Goal: Transaction & Acquisition: Subscribe to service/newsletter

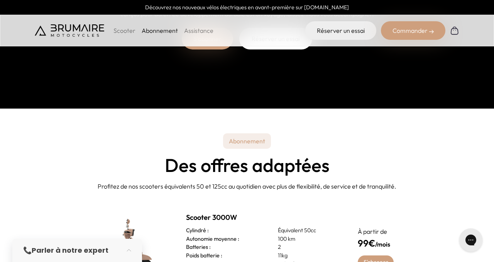
scroll to position [151, 0]
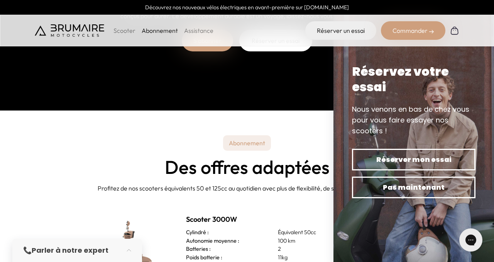
click at [125, 28] on p "Scooter" at bounding box center [125, 30] width 22 height 9
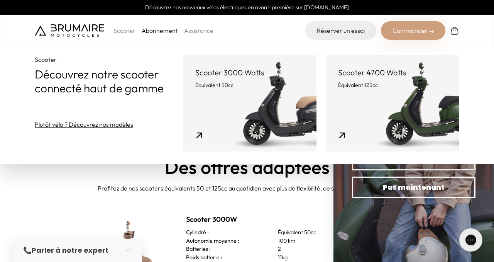
click at [356, 125] on link "Scooter 4700 Watts Équivalent 125cc" at bounding box center [393, 103] width 134 height 97
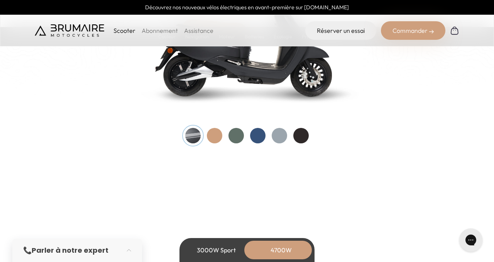
scroll to position [890, 0]
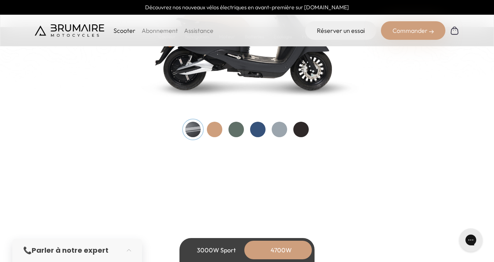
click at [217, 130] on div at bounding box center [214, 129] width 15 height 15
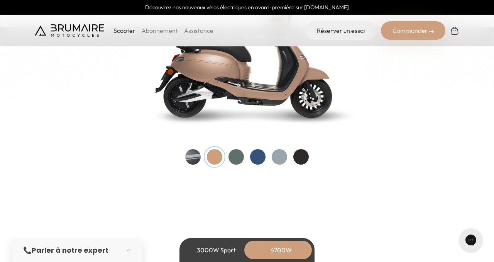
scroll to position [859, 0]
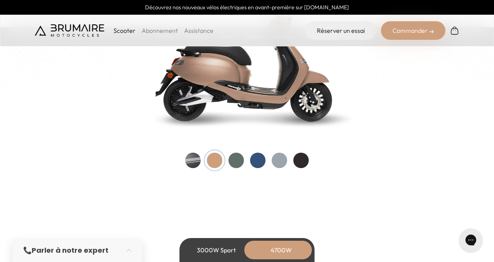
click at [232, 162] on div at bounding box center [236, 160] width 15 height 15
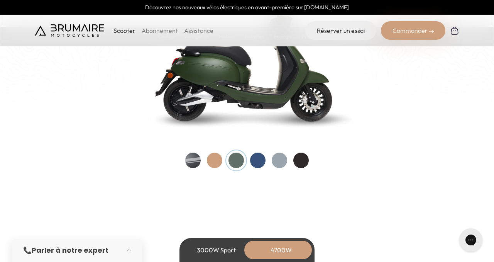
click at [256, 161] on div at bounding box center [257, 160] width 15 height 15
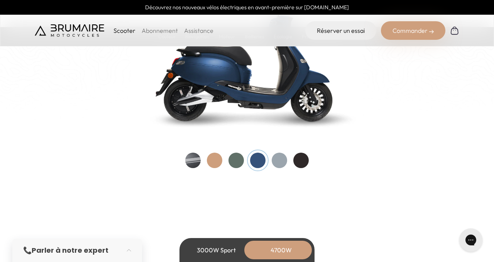
click at [285, 161] on div at bounding box center [279, 160] width 15 height 15
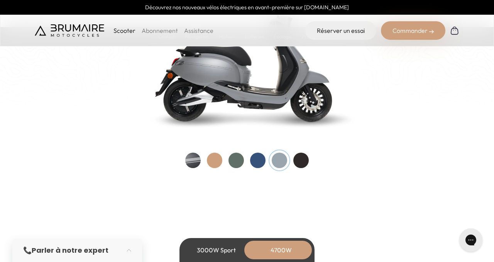
click at [308, 161] on div at bounding box center [300, 160] width 15 height 15
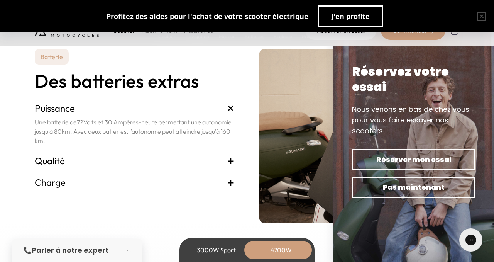
scroll to position [1689, 0]
click at [229, 161] on span "+" at bounding box center [231, 161] width 8 height 12
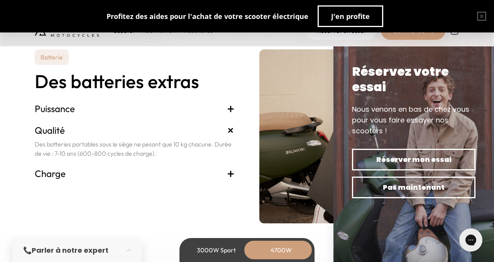
click at [233, 174] on span "+" at bounding box center [231, 173] width 8 height 12
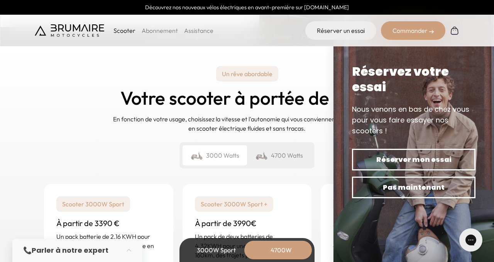
scroll to position [1875, 0]
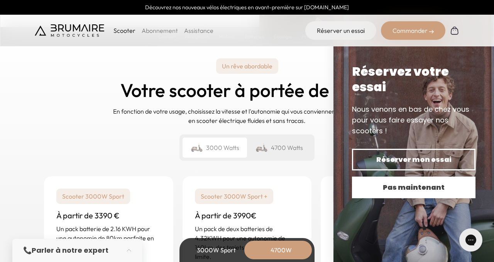
click at [405, 189] on span "Pas maintenant" at bounding box center [414, 187] width 97 height 11
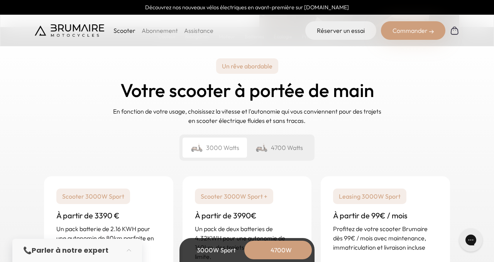
click at [287, 149] on div "4700 Watts" at bounding box center [279, 147] width 64 height 20
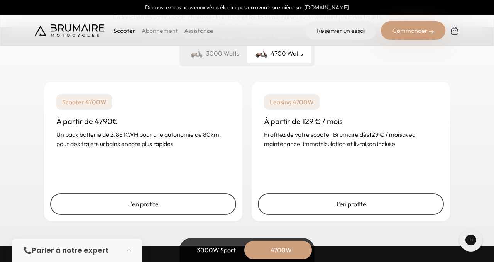
scroll to position [1973, 0]
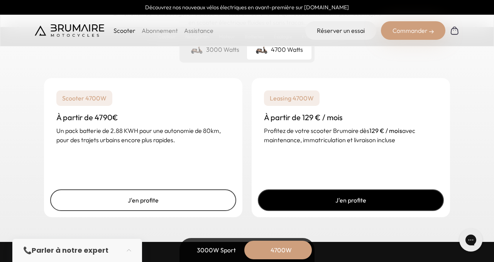
click at [352, 201] on link "J'en profite" at bounding box center [351, 200] width 186 height 22
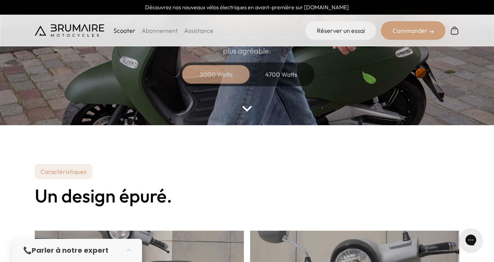
scroll to position [86, 0]
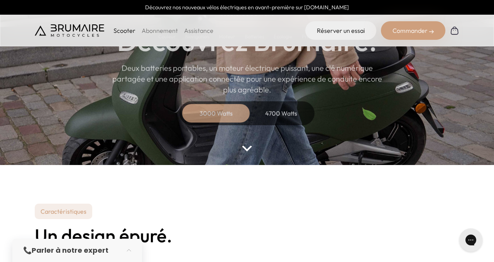
click at [156, 31] on link "Abonnement" at bounding box center [160, 31] width 36 height 8
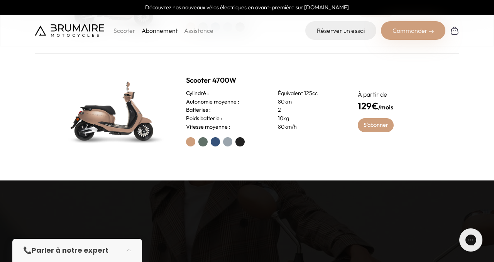
scroll to position [410, 0]
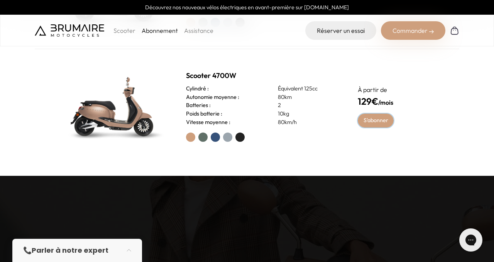
click at [371, 122] on link "S'abonner" at bounding box center [376, 121] width 36 height 14
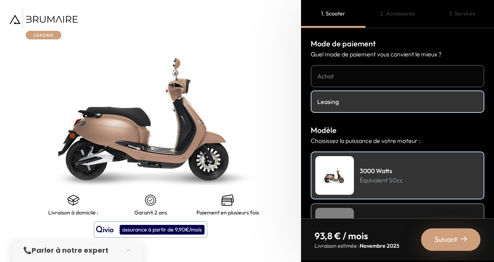
click at [347, 101] on h4 "Leasing" at bounding box center [397, 101] width 161 height 9
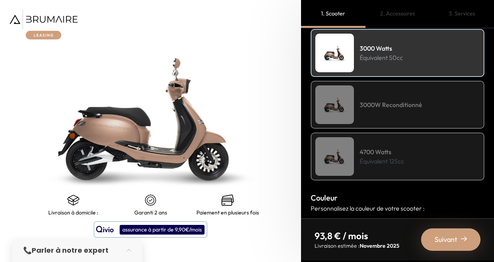
scroll to position [125, 0]
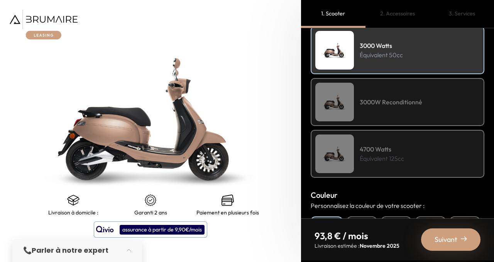
click at [365, 155] on p "Équivalent 125cc" at bounding box center [382, 158] width 44 height 9
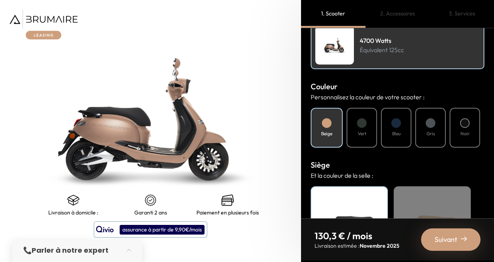
scroll to position [234, 0]
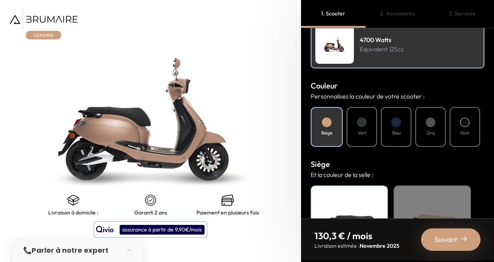
click at [470, 128] on div "Noir" at bounding box center [465, 127] width 31 height 40
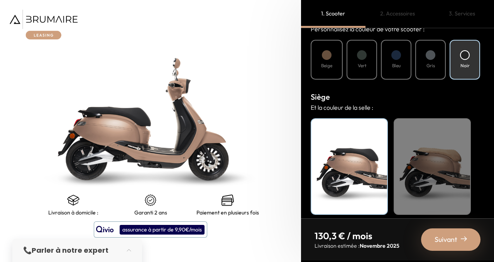
scroll to position [308, 0]
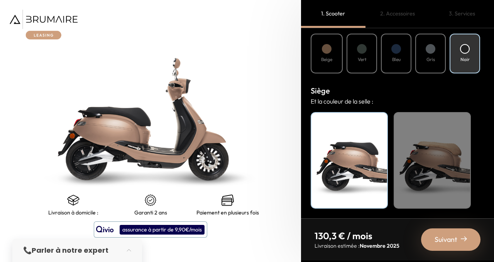
click at [421, 160] on div "Beige" at bounding box center [432, 160] width 77 height 97
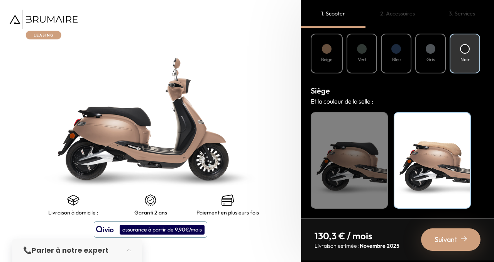
click at [363, 166] on div "Noir" at bounding box center [349, 160] width 77 height 97
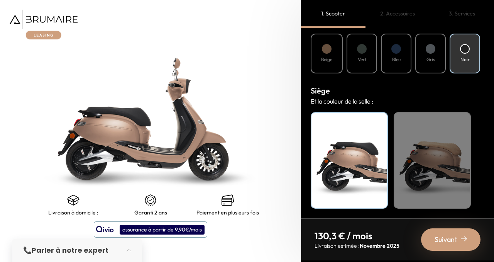
click at [446, 237] on span "Suivant" at bounding box center [446, 239] width 23 height 11
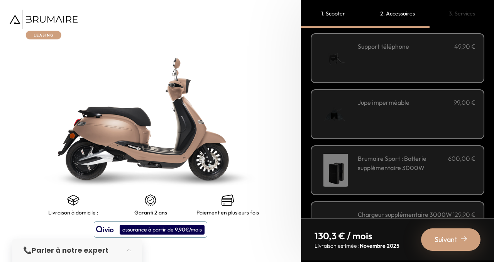
scroll to position [256, 0]
click at [377, 121] on div "Jupe imperméable 99,00 €" at bounding box center [417, 113] width 118 height 33
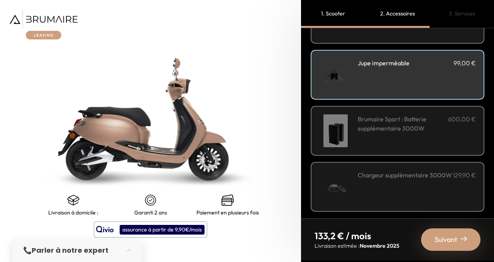
scroll to position [298, 0]
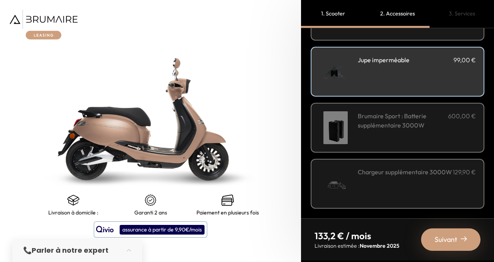
click at [405, 191] on div "Chargeur supplémentaire 3000W 129,90 €" at bounding box center [417, 183] width 118 height 33
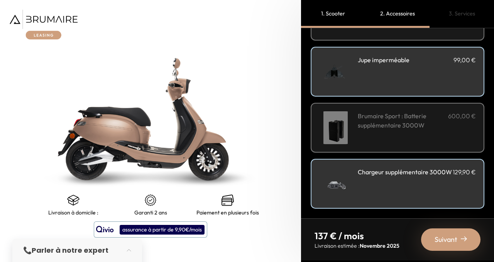
click at [452, 239] on span "Suivant" at bounding box center [446, 239] width 23 height 11
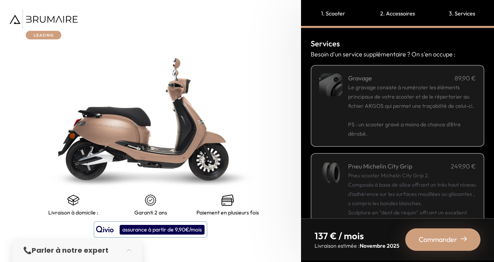
click at [458, 113] on p "PS : un scooter gravé a moins de chance d’être dérobé." at bounding box center [412, 124] width 128 height 28
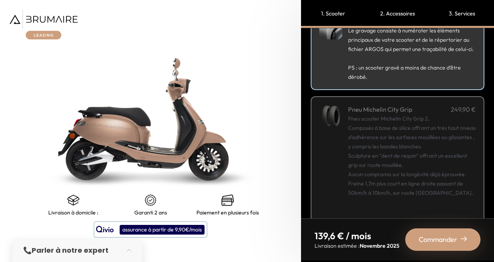
scroll to position [73, 0]
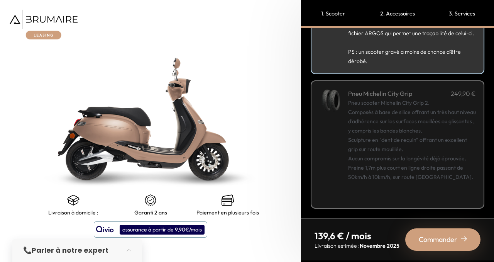
click at [439, 237] on span "Commander" at bounding box center [438, 239] width 39 height 11
